Goal: Transaction & Acquisition: Purchase product/service

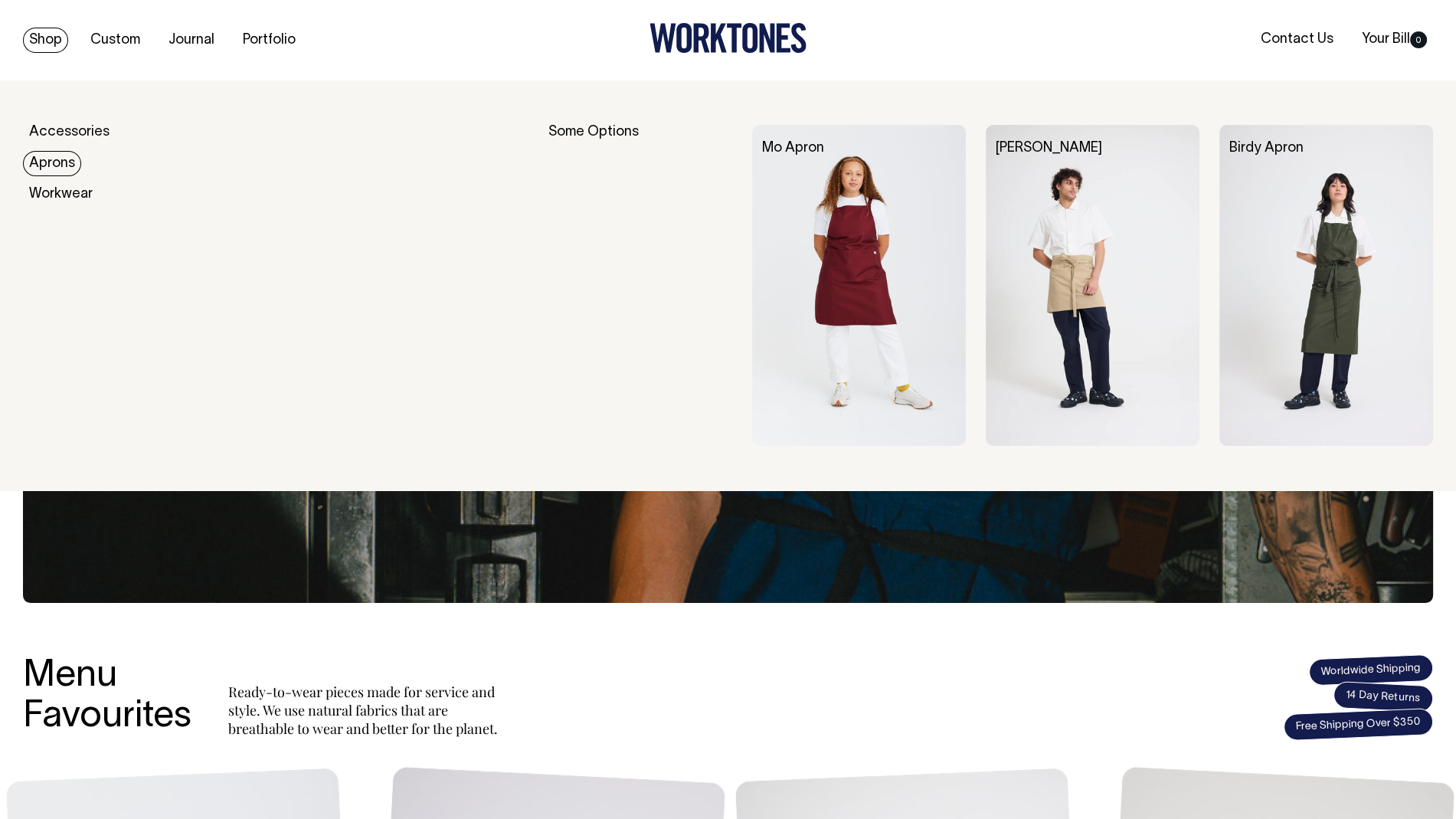
click at [46, 157] on link "Aprons" at bounding box center [52, 163] width 58 height 25
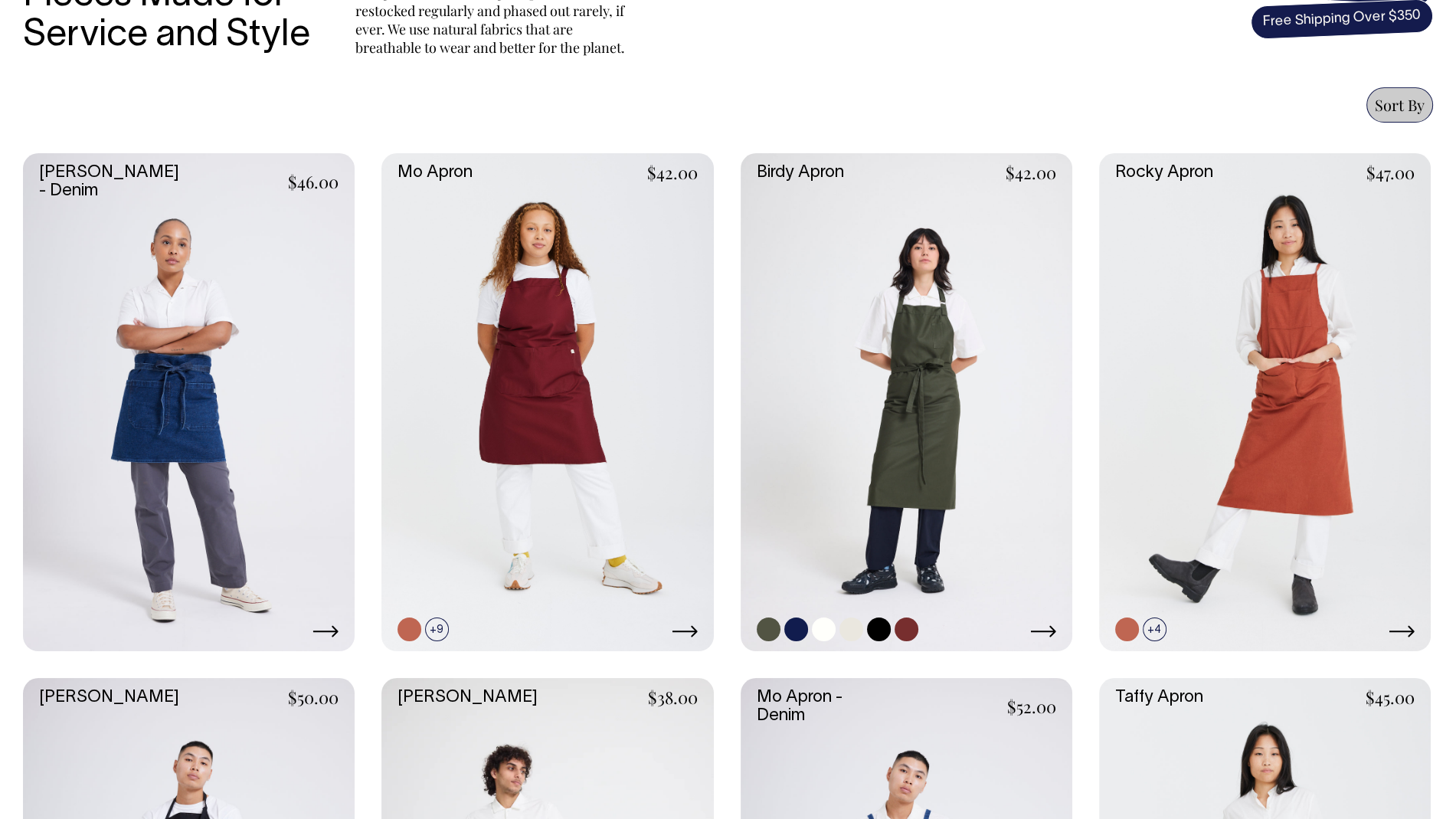
scroll to position [587, 0]
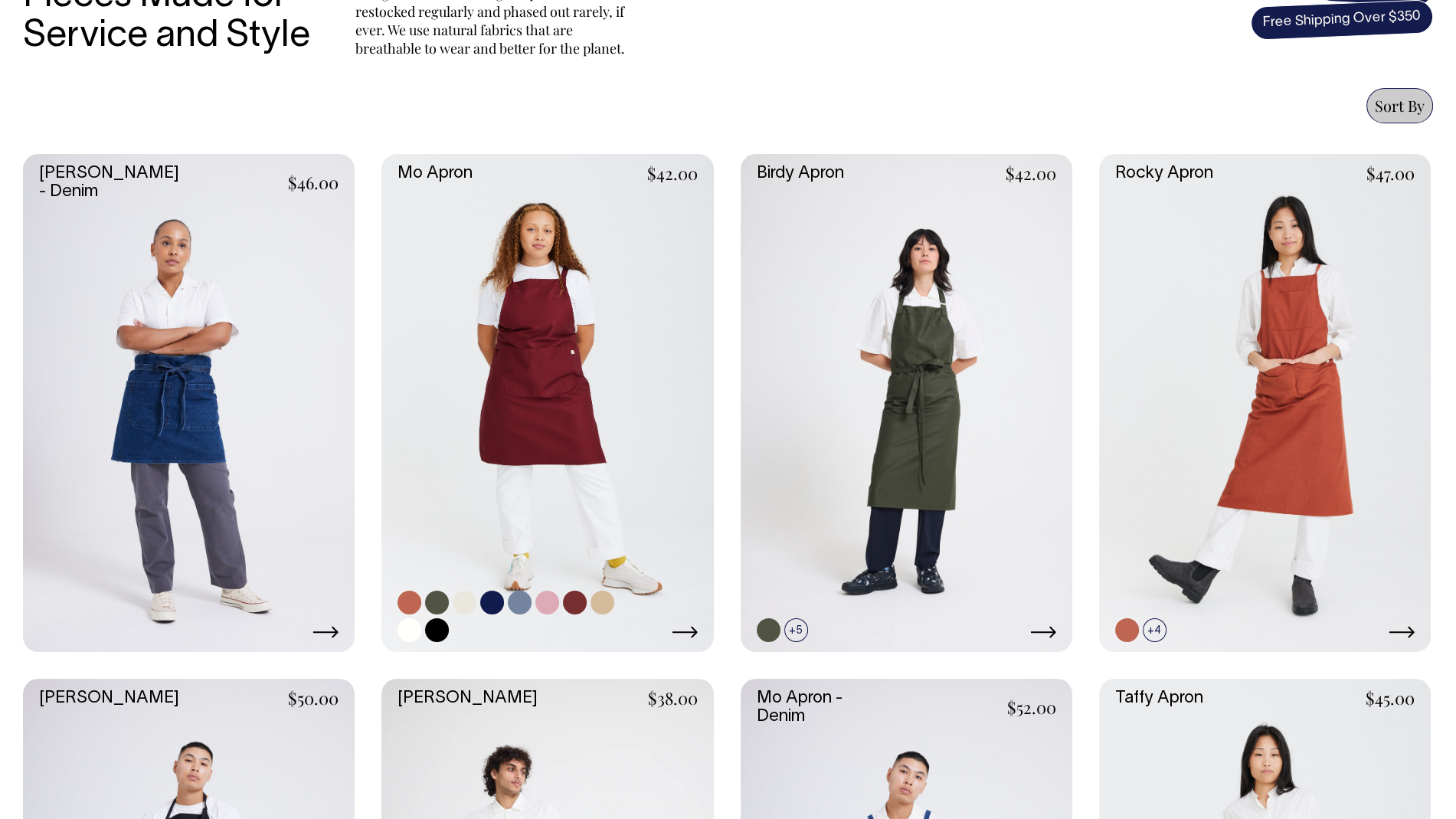
click at [407, 627] on link at bounding box center [409, 629] width 24 height 24
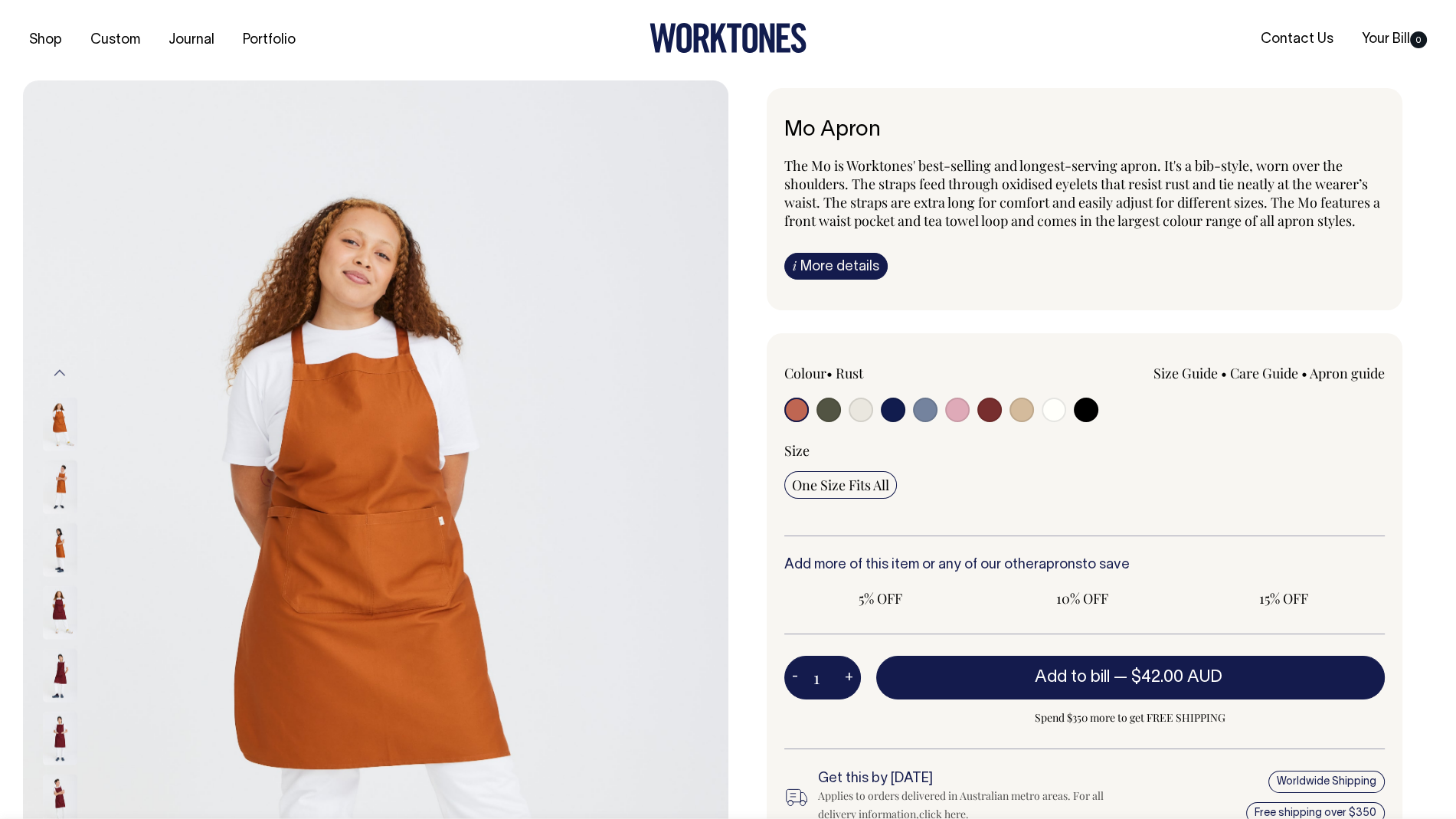
radio input "true"
select select "Off-White"
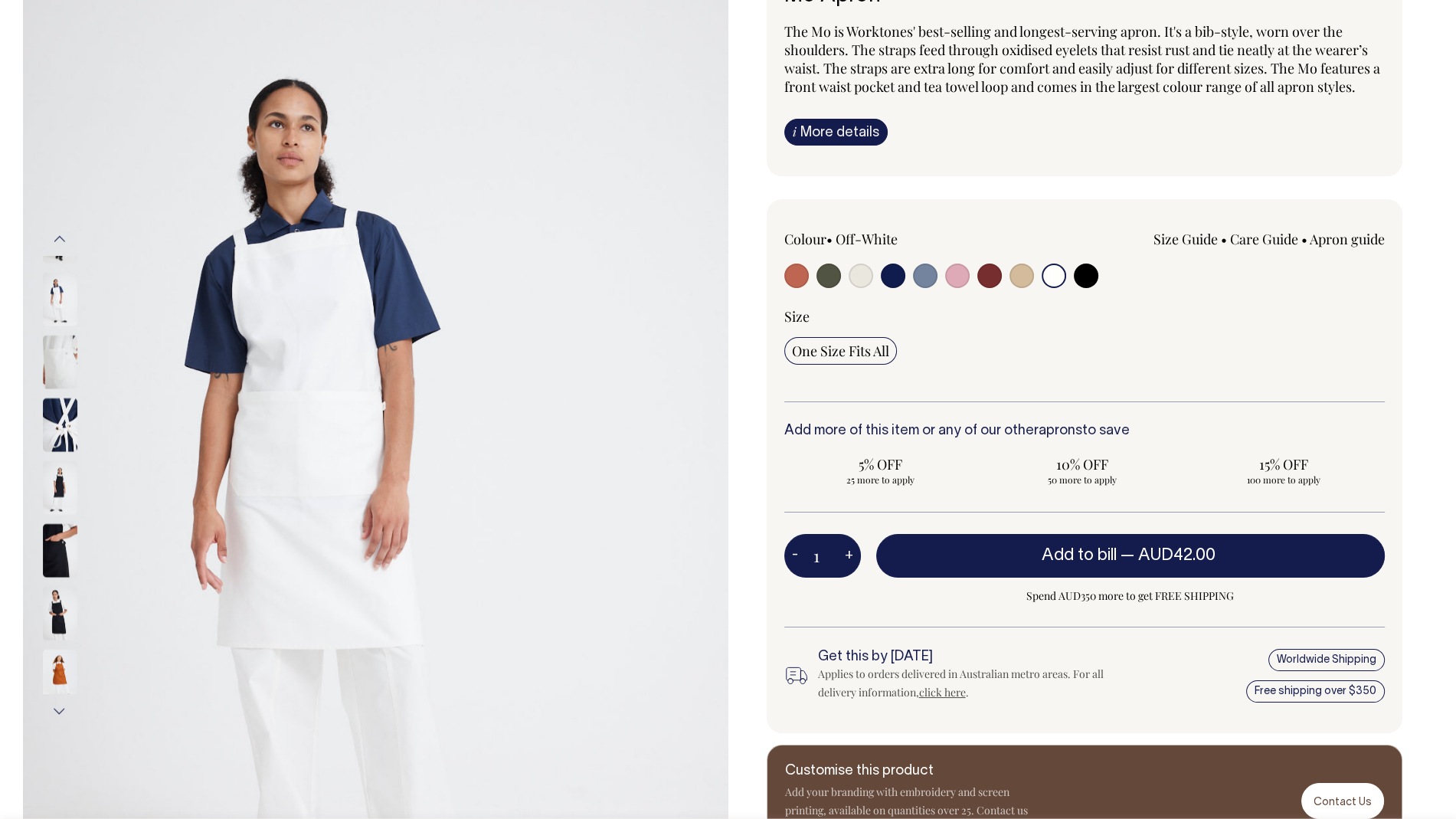
scroll to position [135, 0]
click at [847, 556] on button "+" at bounding box center [848, 555] width 24 height 30
type input "2"
click at [847, 556] on button "+" at bounding box center [848, 555] width 24 height 30
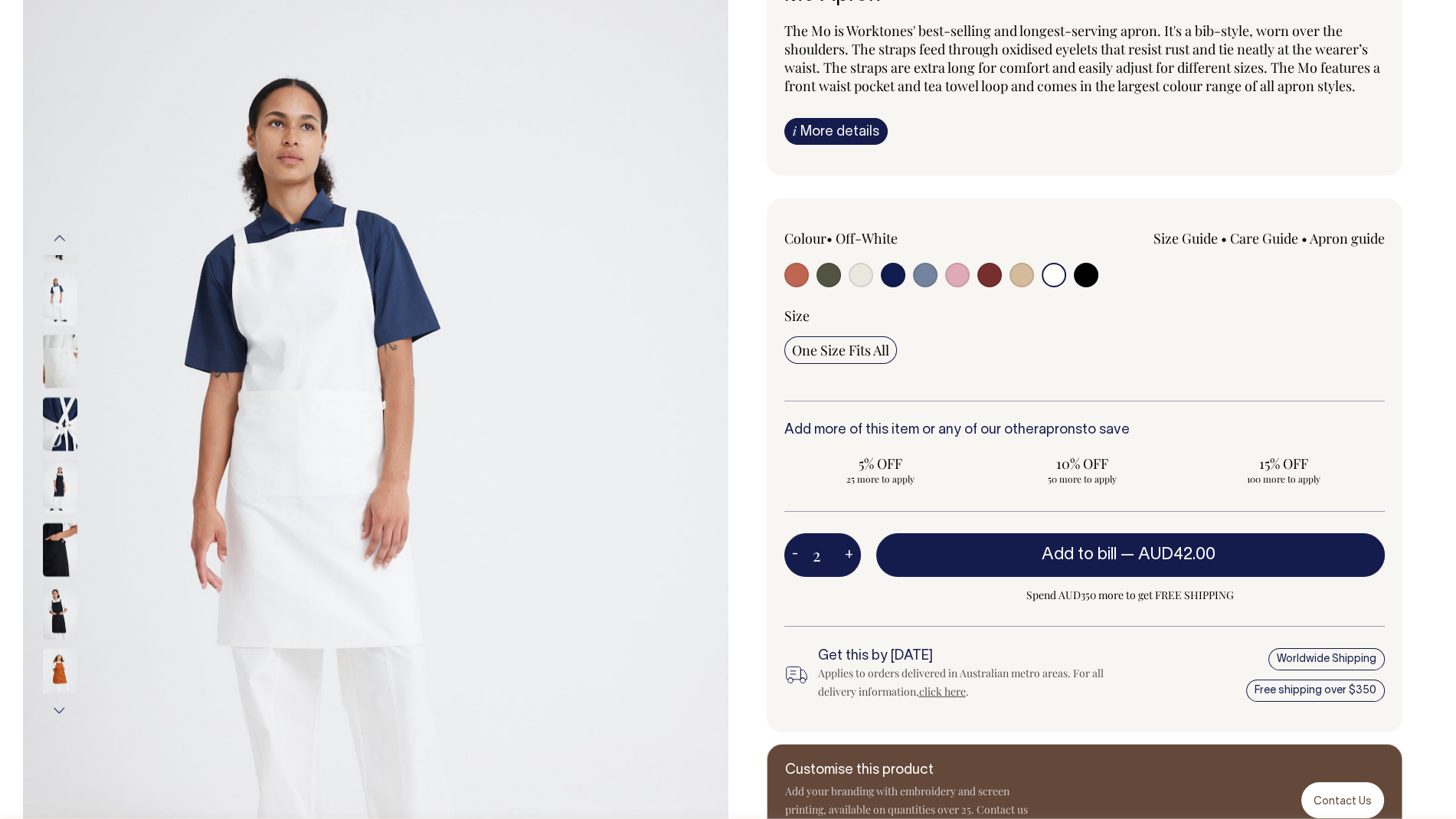
type input "3"
click at [847, 556] on button "+" at bounding box center [848, 555] width 24 height 30
type input "4"
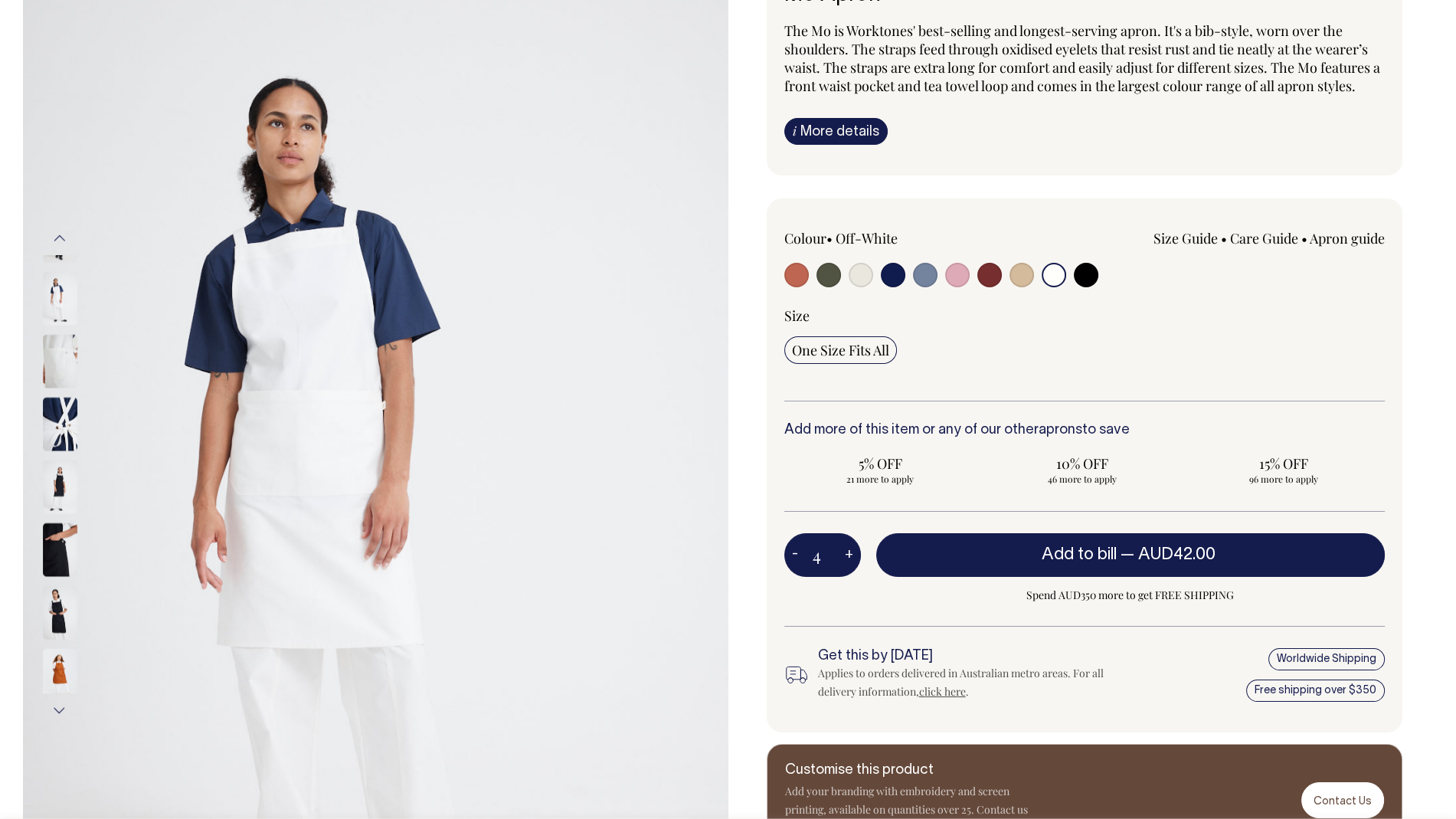
click at [847, 556] on button "+" at bounding box center [848, 555] width 24 height 30
type input "5"
click at [847, 556] on button "+" at bounding box center [848, 555] width 24 height 30
type input "6"
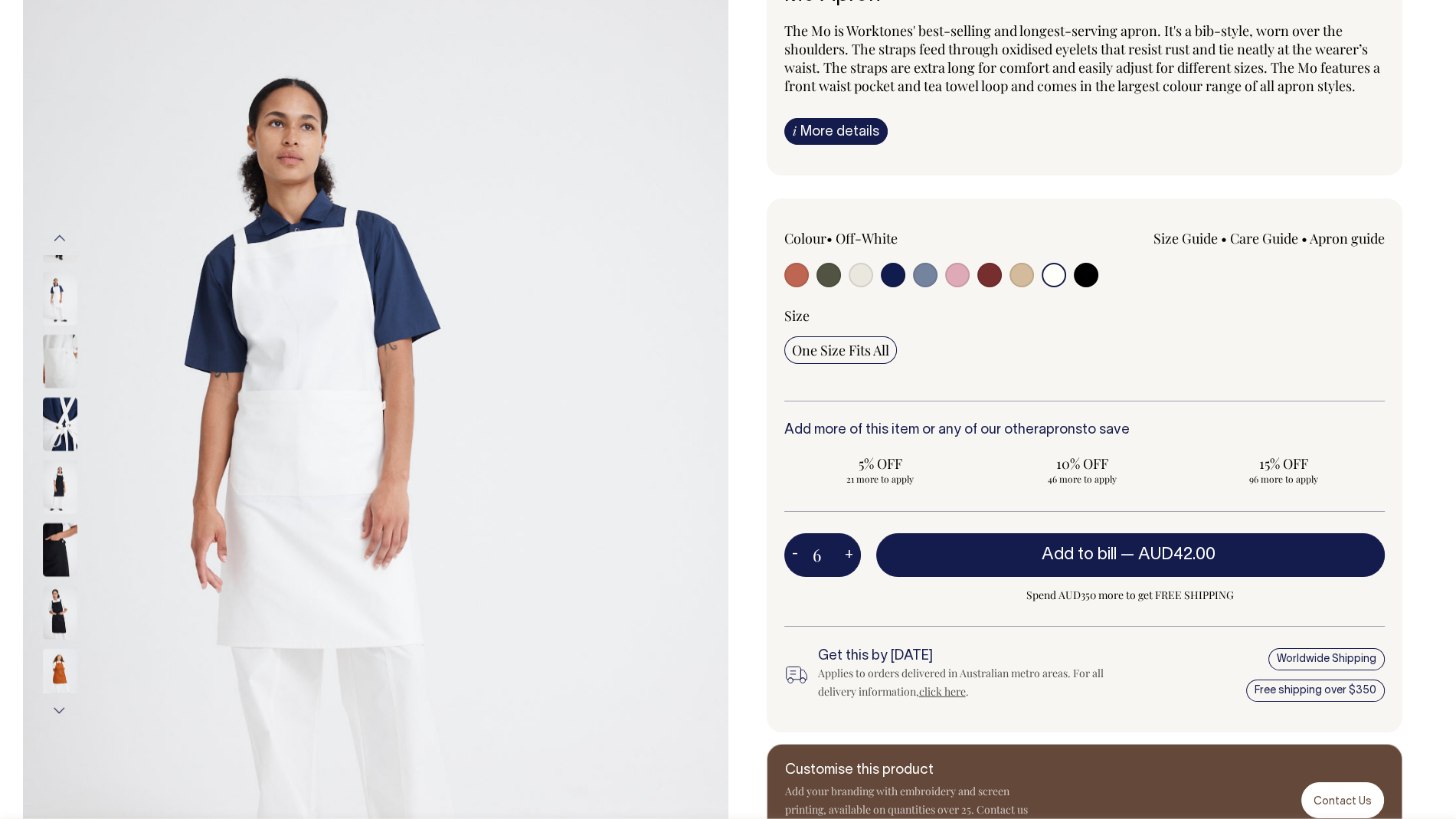
type input "6"
click at [847, 556] on button "+" at bounding box center [848, 555] width 24 height 30
type input "7"
click at [847, 556] on button "+" at bounding box center [848, 555] width 24 height 30
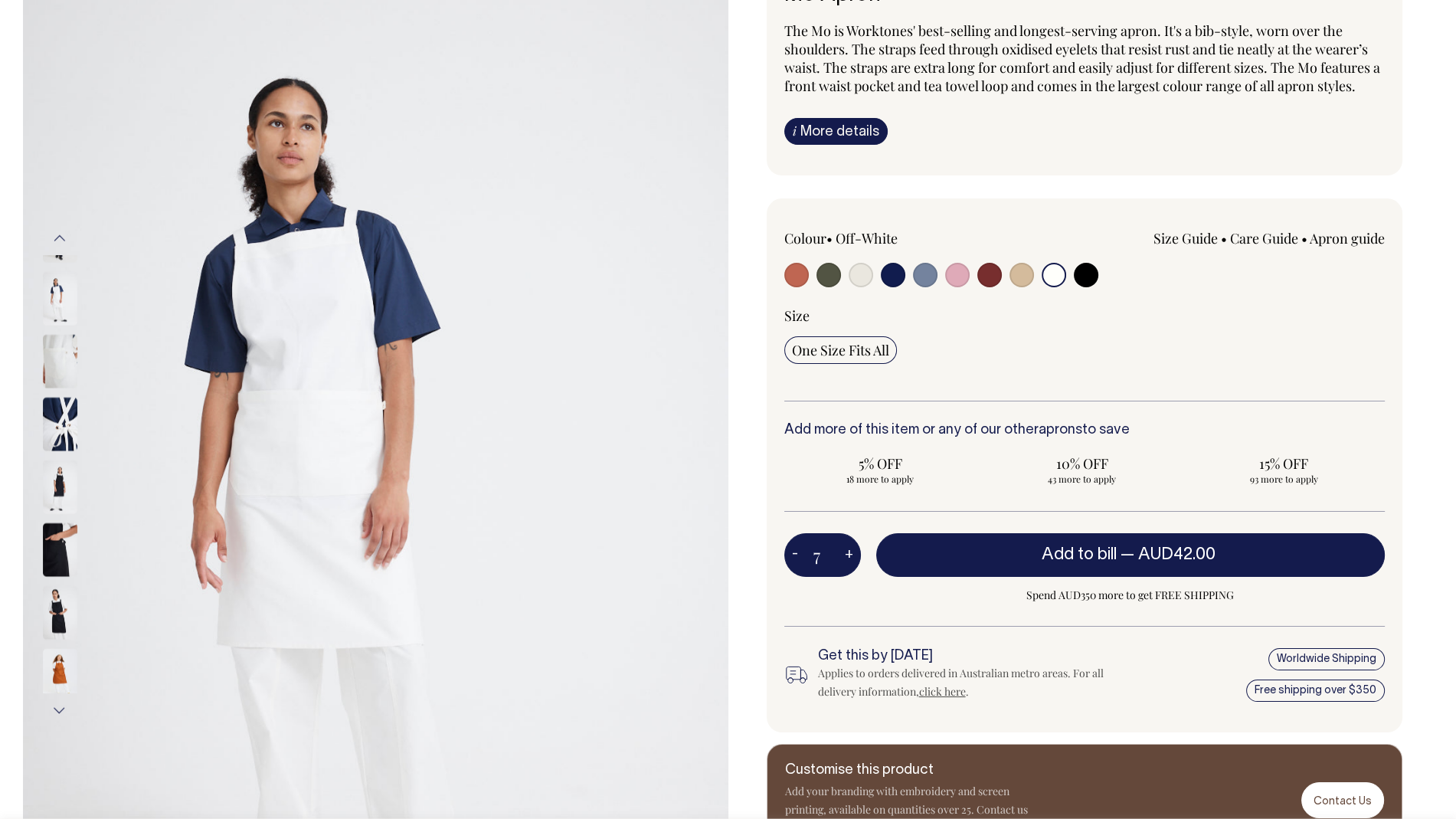
type input "8"
click at [847, 556] on button "+" at bounding box center [848, 555] width 24 height 30
type input "9"
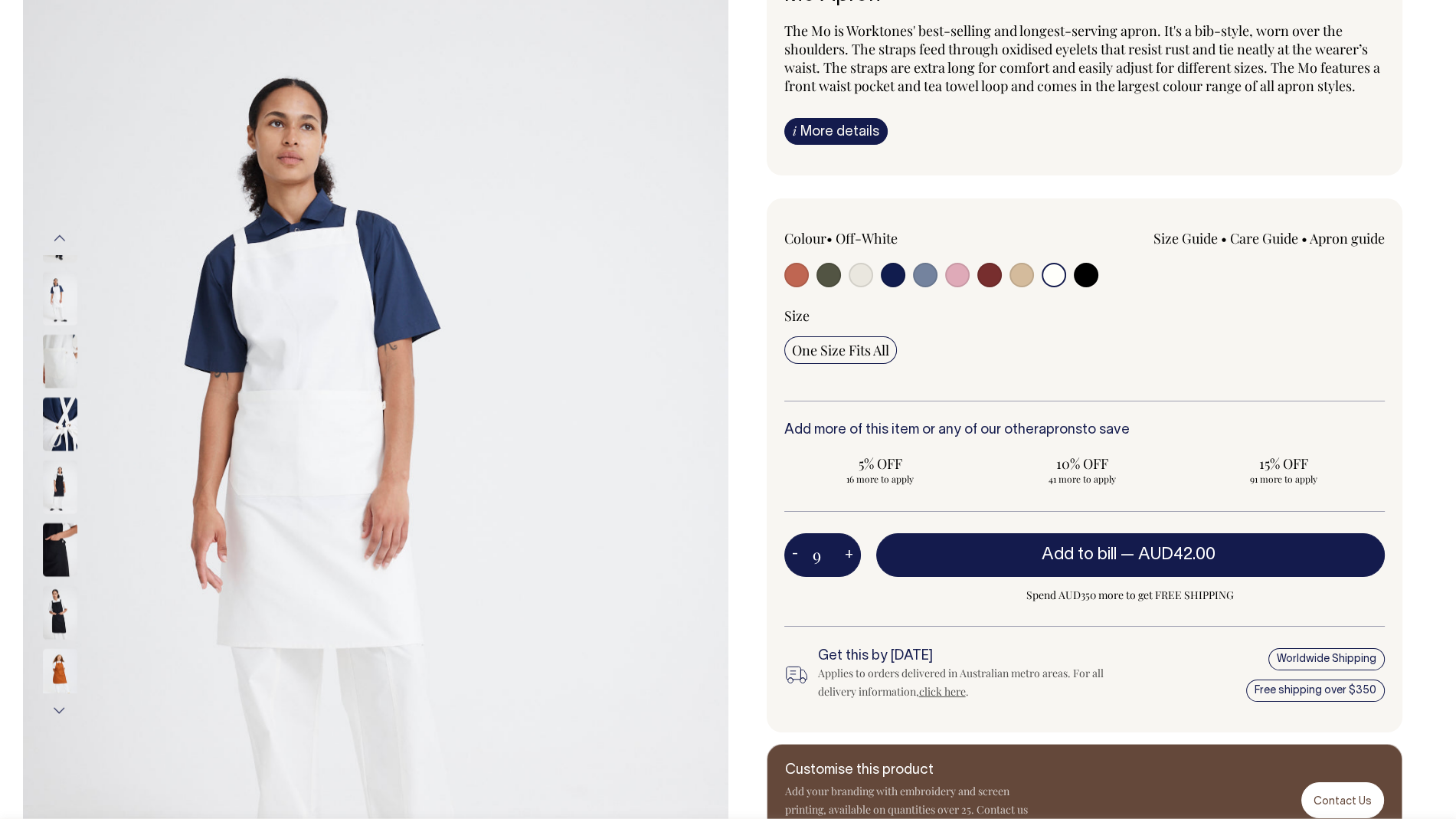
click at [847, 556] on button "+" at bounding box center [848, 555] width 24 height 30
type input "10"
click at [847, 556] on button "+" at bounding box center [848, 555] width 24 height 30
type input "11"
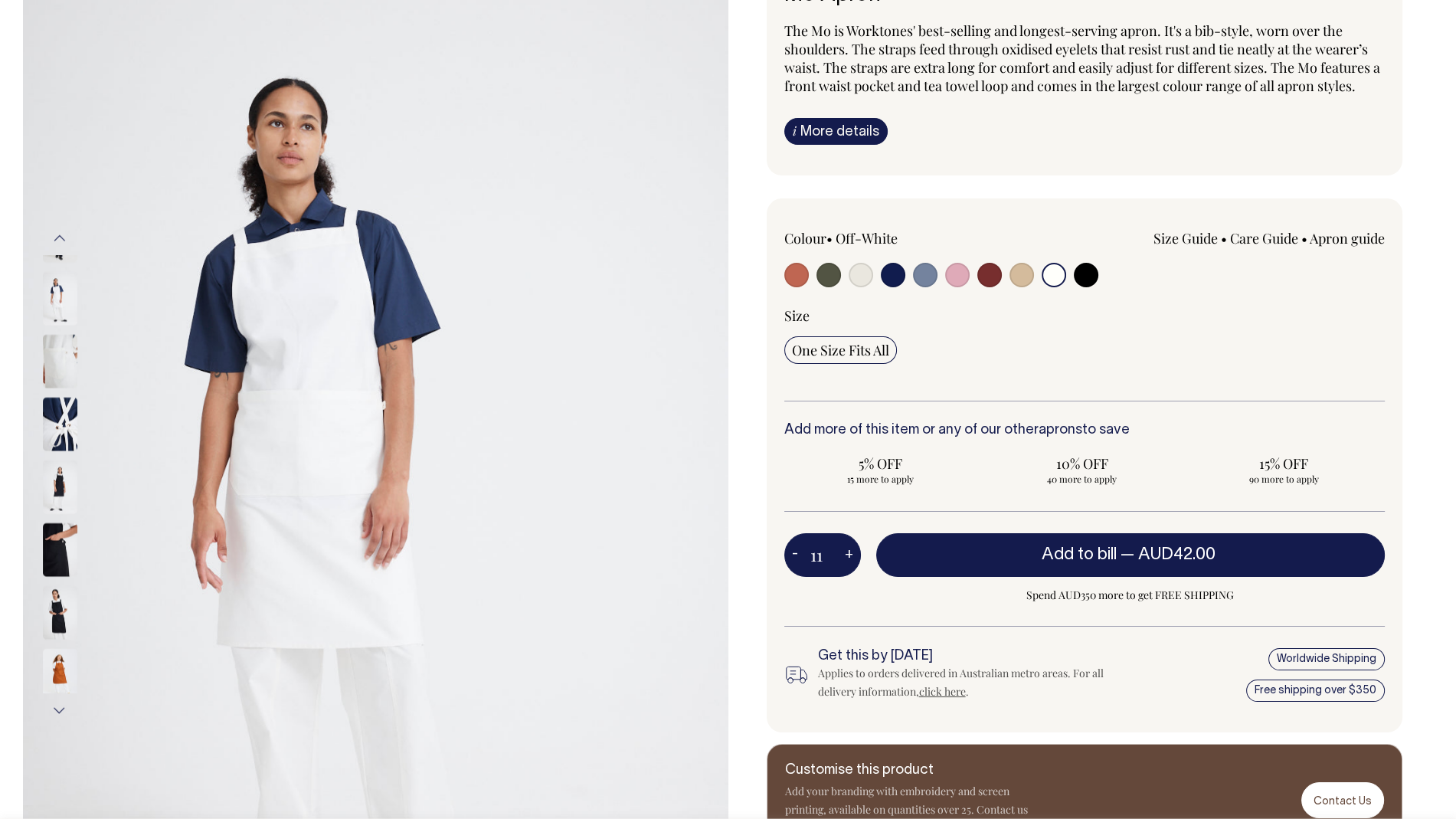
type input "11"
click at [847, 556] on button "+" at bounding box center [848, 555] width 24 height 30
type input "12"
click at [847, 556] on button "+" at bounding box center [848, 555] width 24 height 30
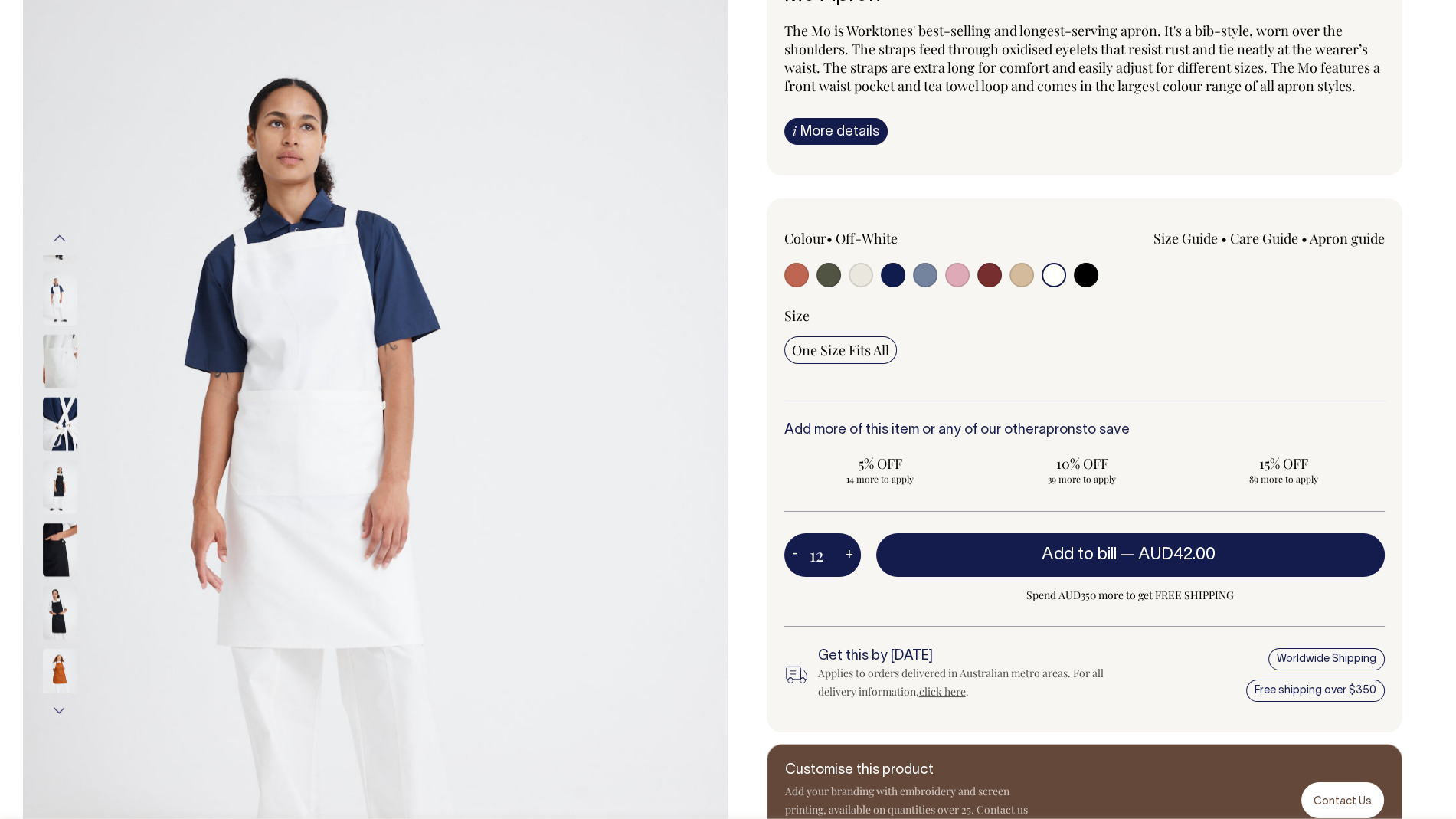
type input "13"
click at [847, 556] on button "+" at bounding box center [848, 555] width 24 height 30
type input "14"
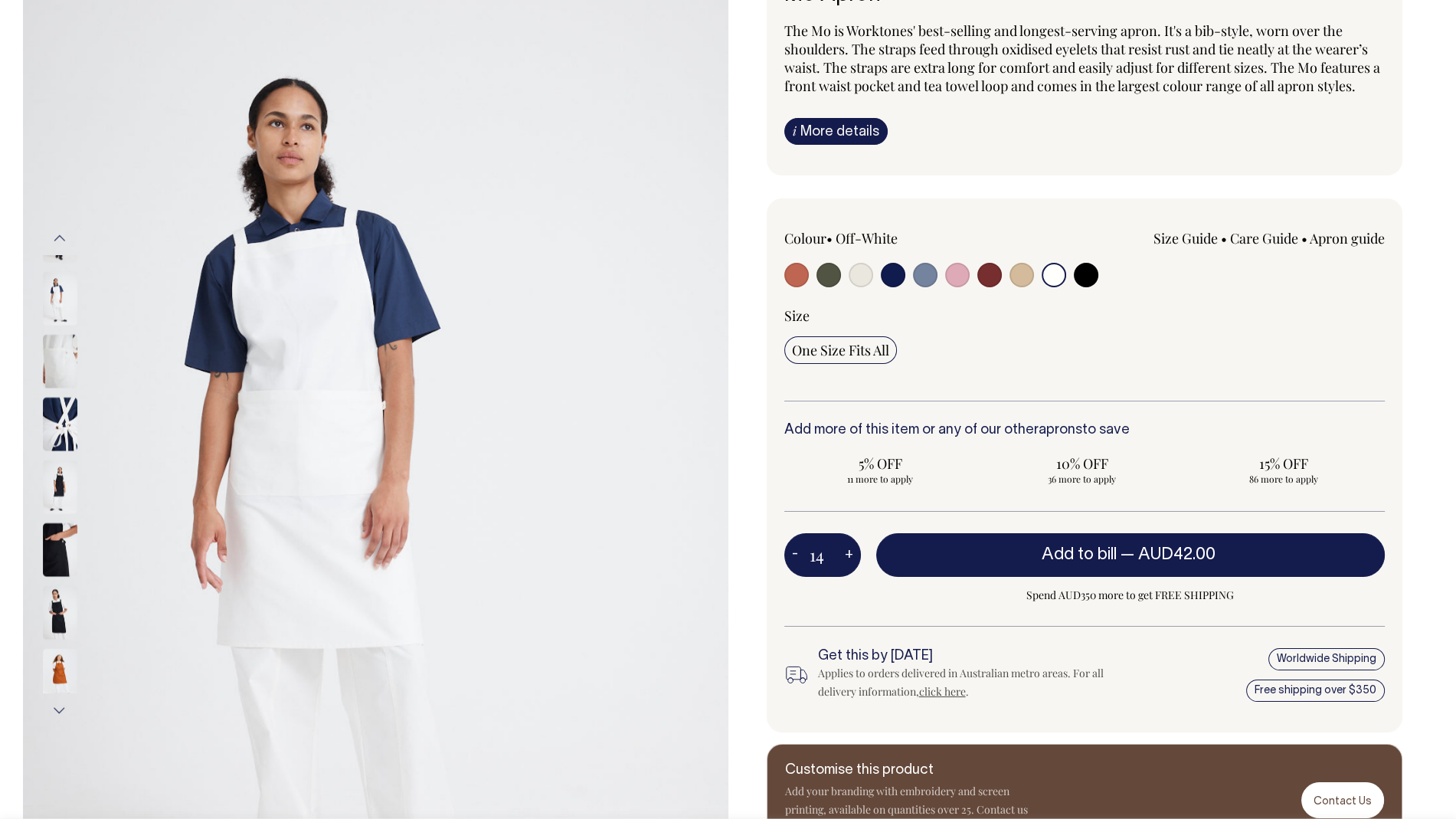
click at [847, 556] on button "+" at bounding box center [848, 555] width 24 height 30
type input "15"
click at [847, 556] on button "+" at bounding box center [848, 555] width 24 height 30
type input "16"
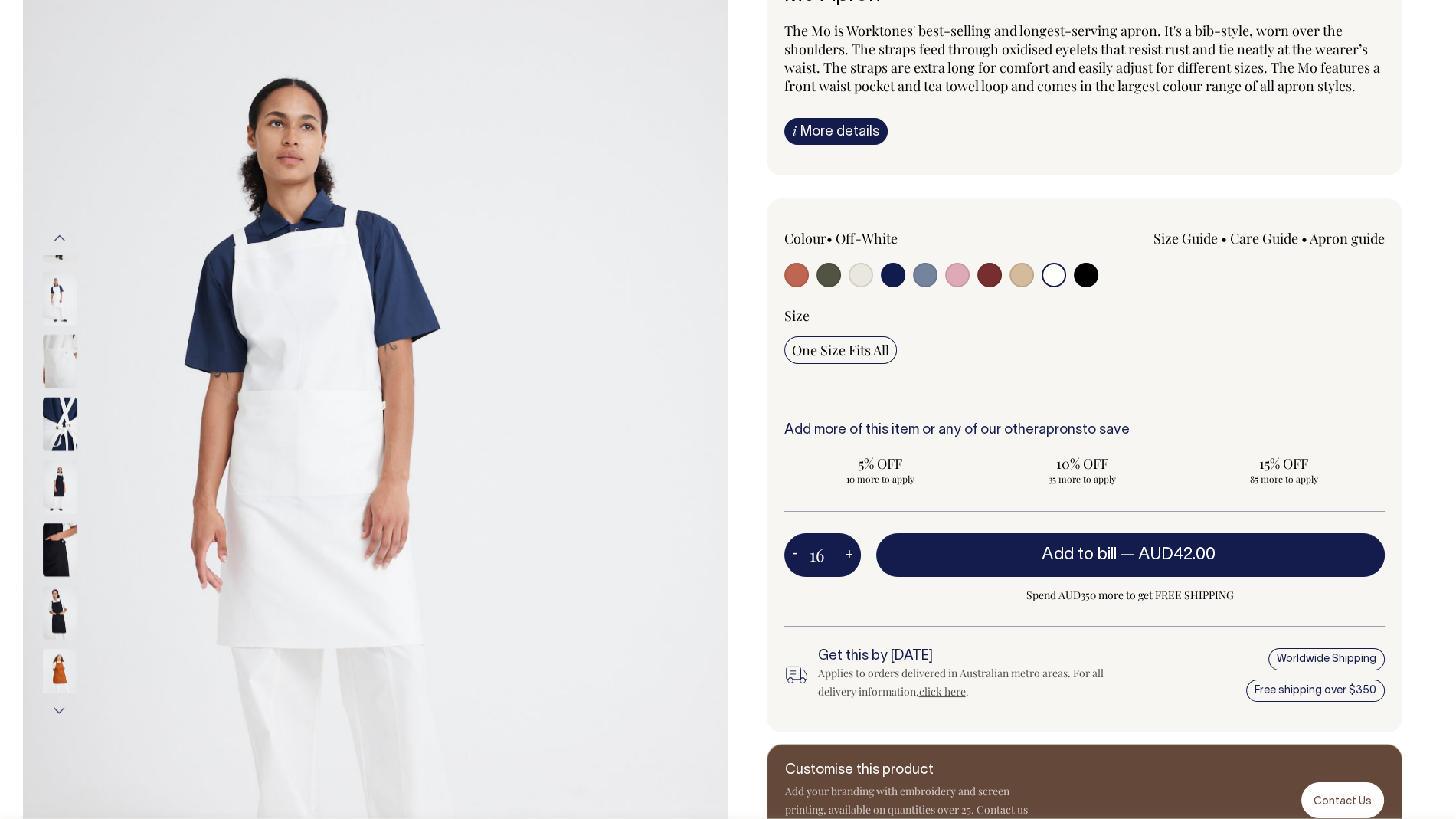
type input "16"
click at [847, 556] on button "+" at bounding box center [848, 555] width 24 height 30
type input "17"
click at [847, 556] on button "+" at bounding box center [848, 555] width 24 height 30
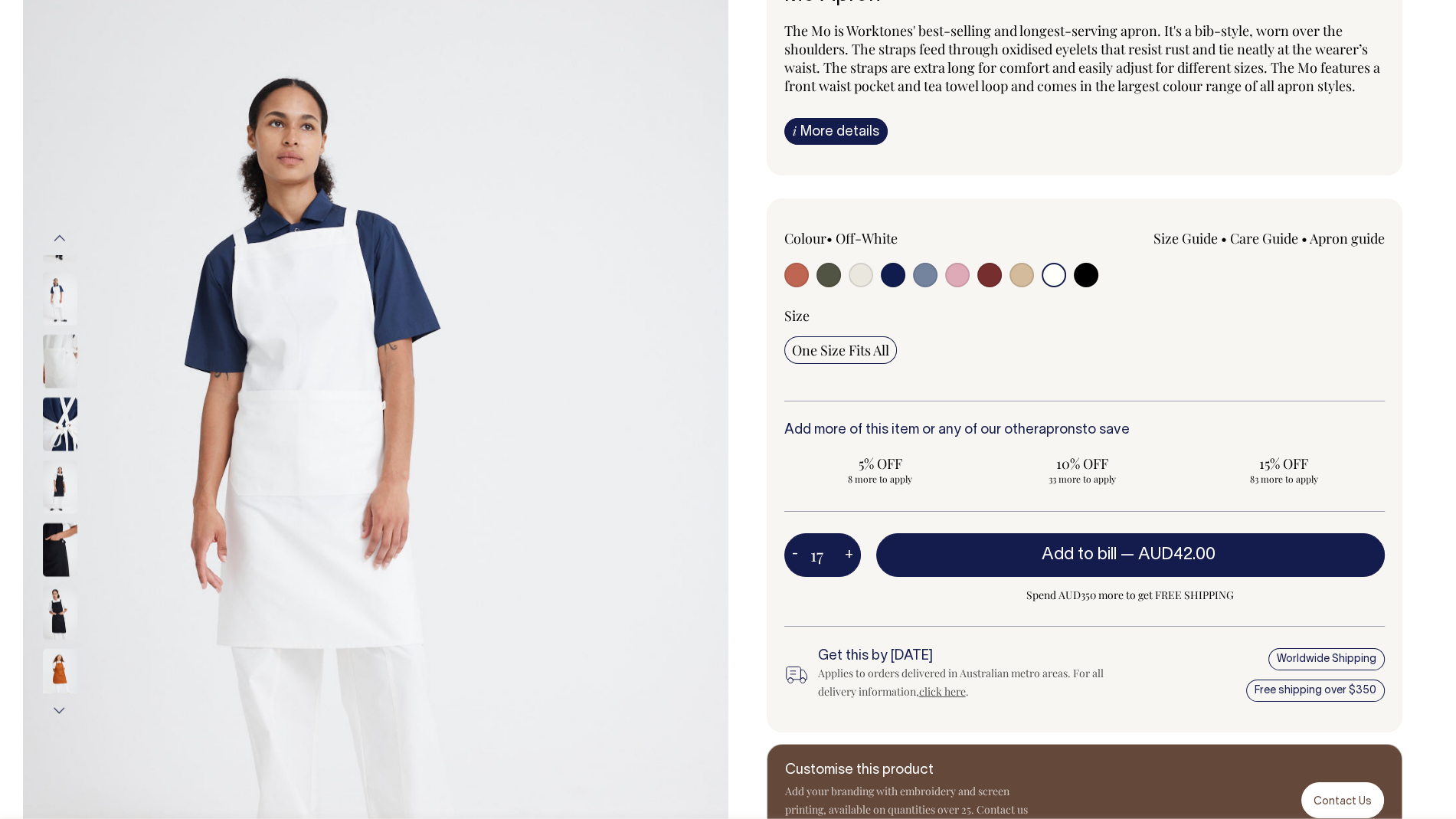
type input "18"
click at [847, 556] on button "+" at bounding box center [848, 555] width 24 height 30
type input "19"
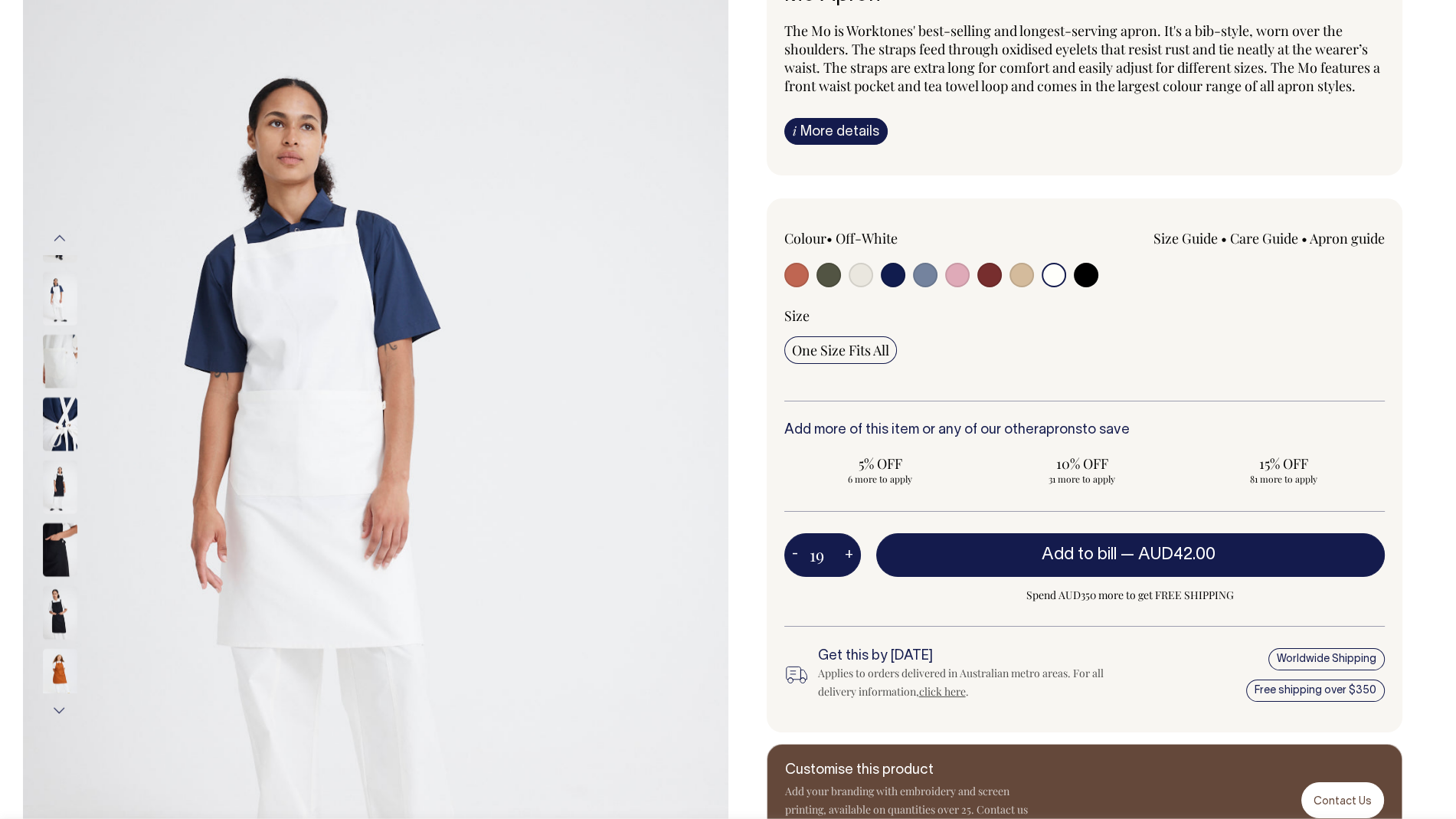
click at [795, 552] on button "-" at bounding box center [795, 555] width 21 height 30
type input "18"
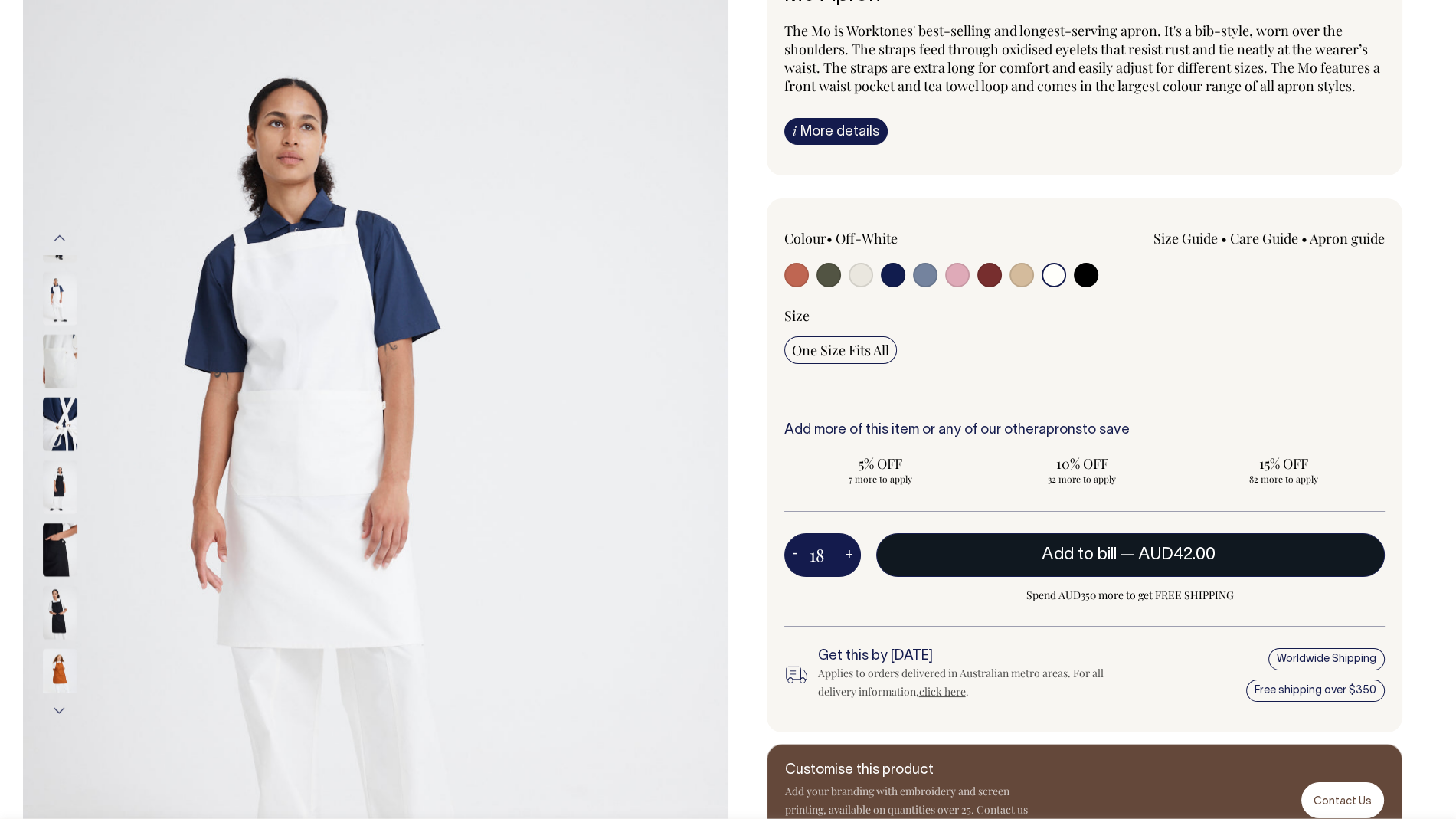
click at [1021, 544] on button "Add to bill — AUD42.00" at bounding box center [1130, 555] width 509 height 43
type input "1"
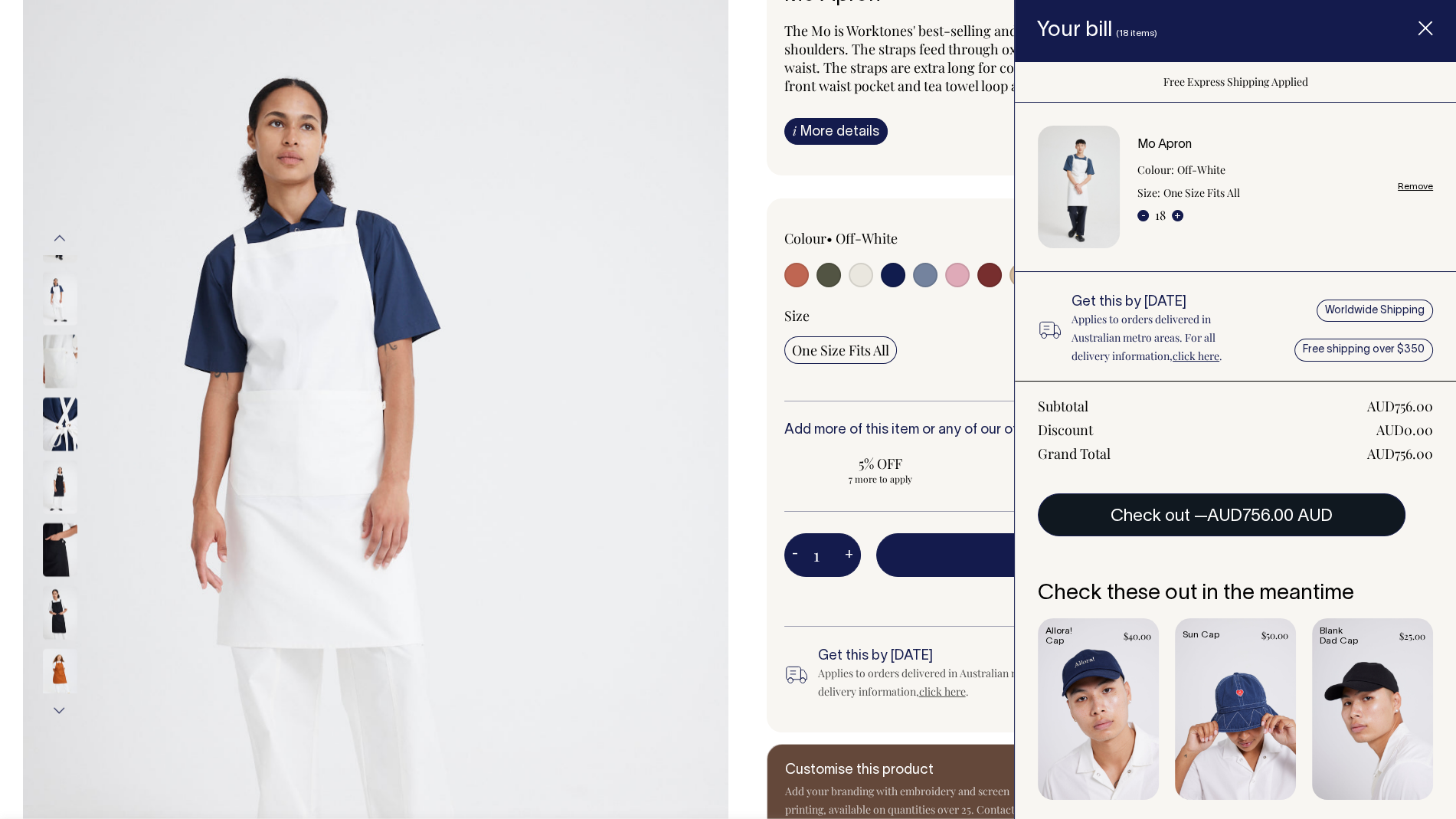
click at [1155, 505] on button "Check out — AUD756.00 AUD" at bounding box center [1221, 515] width 367 height 43
